Goal: Information Seeking & Learning: Understand process/instructions

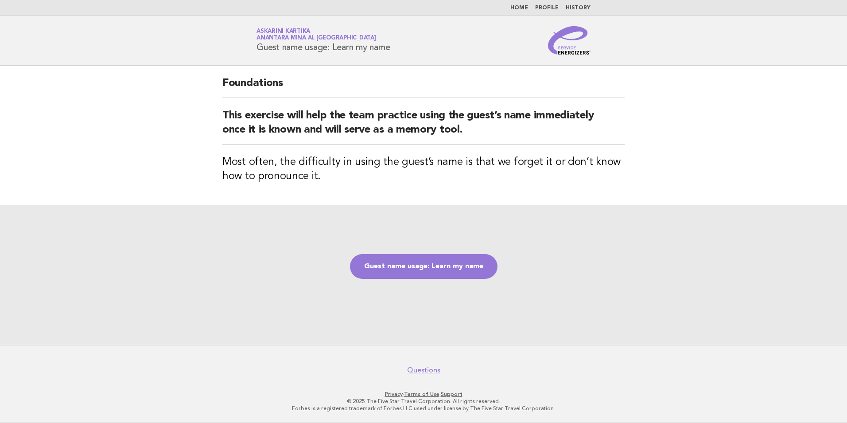
click at [524, 7] on link "Home" at bounding box center [519, 7] width 18 height 5
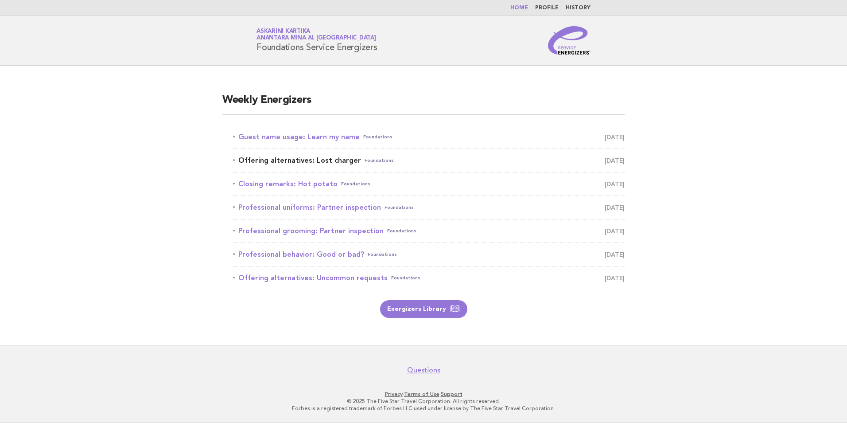
click at [323, 163] on link "Offering alternatives: Lost charger Foundations September 29" at bounding box center [429, 160] width 392 height 12
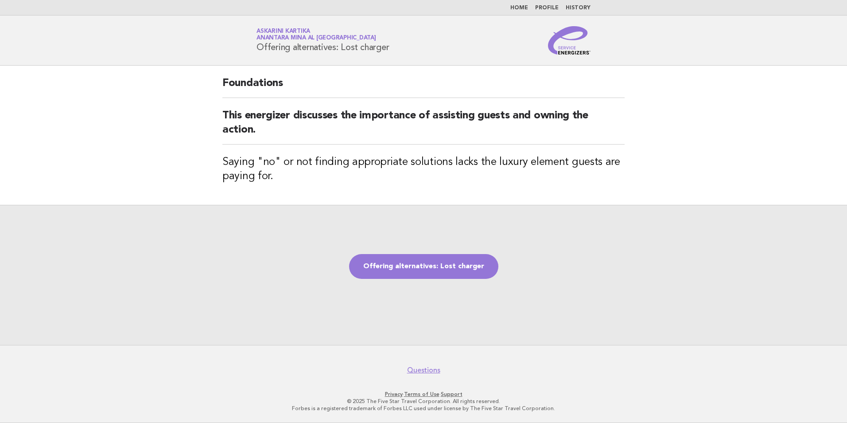
drag, startPoint x: 396, startPoint y: 47, endPoint x: 257, endPoint y: 52, distance: 139.2
click at [257, 52] on h1 "Service Energizers Askarini Kartika Anantara Mina al [GEOGRAPHIC_DATA] Offering…" at bounding box center [322, 40] width 132 height 23
copy h1 "Offering alternatives: Lost charger"
